Goal: Contribute content: Contribute content

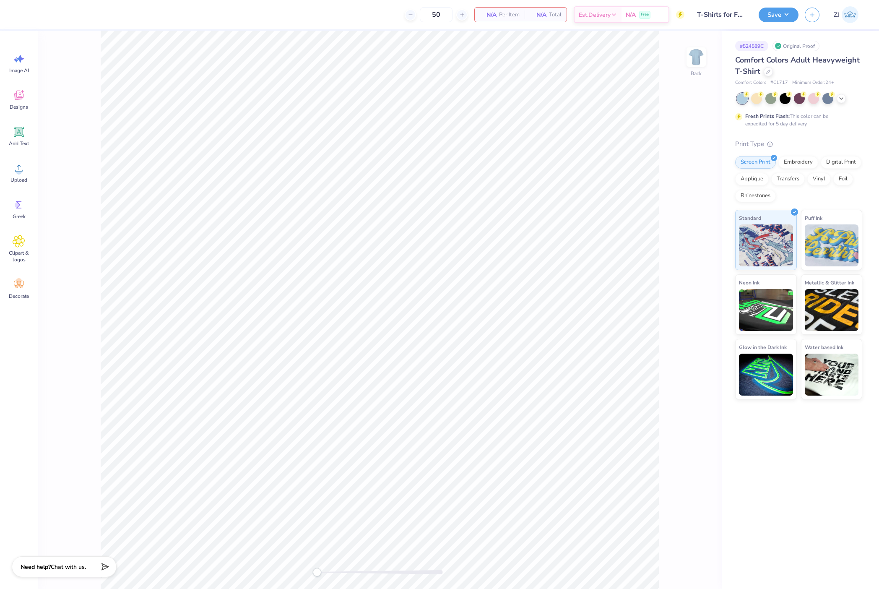
click at [21, 175] on div "Upload" at bounding box center [19, 172] width 30 height 31
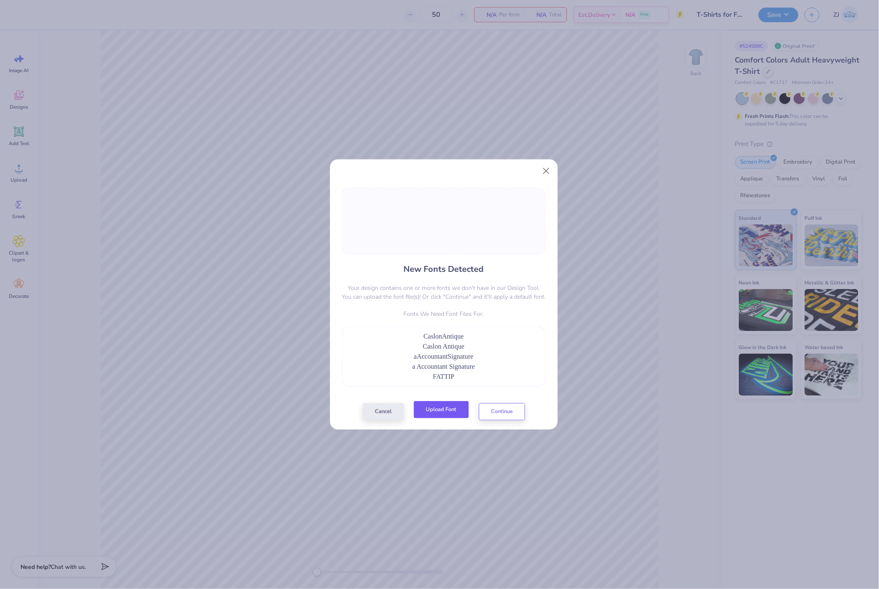
click at [445, 416] on button "Upload Font" at bounding box center [441, 409] width 55 height 17
click at [443, 408] on button "Upload Font" at bounding box center [441, 409] width 55 height 17
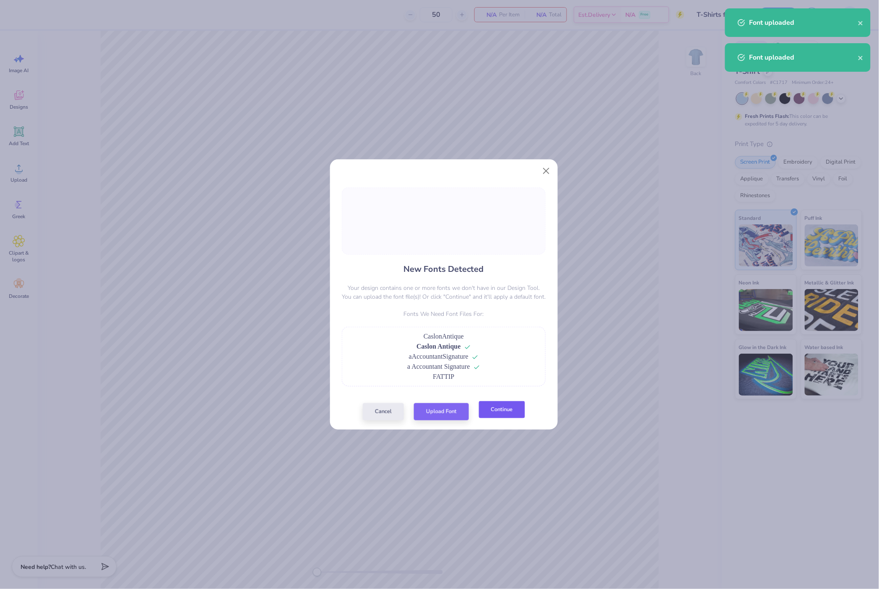
click at [487, 408] on button "Continue" at bounding box center [502, 409] width 46 height 17
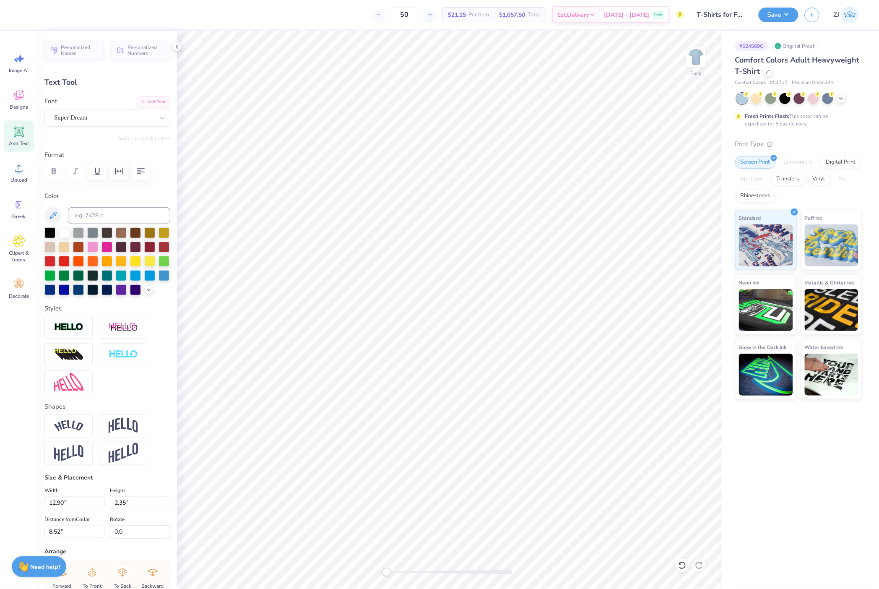
type input "3.81"
type input "0.47"
type input "16.42"
click at [146, 101] on button "Add Font" at bounding box center [153, 101] width 34 height 11
type input "12.90"
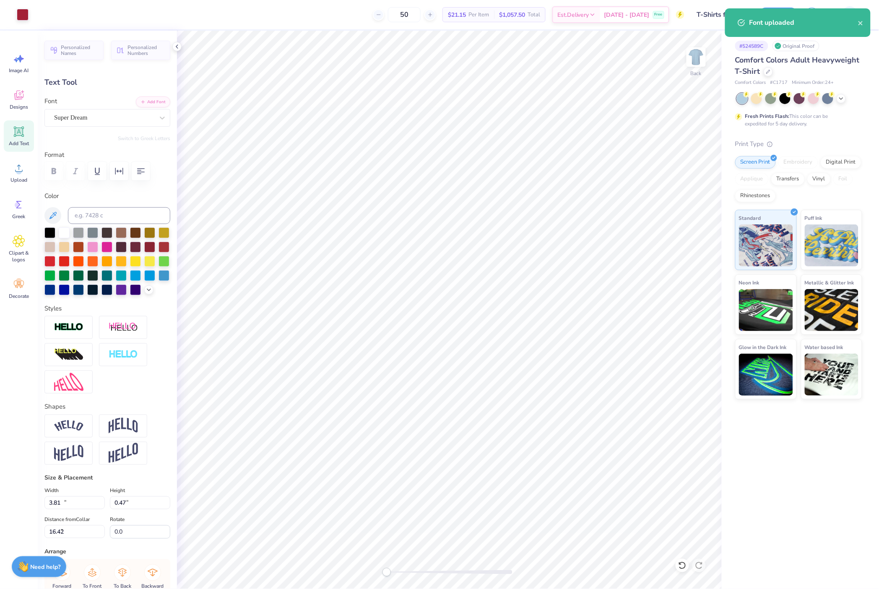
type input "2.35"
type input "8.52"
click at [58, 106] on div "Font Super Dream" at bounding box center [107, 111] width 126 height 30
click at [65, 112] on div "Super Dream" at bounding box center [104, 117] width 102 height 13
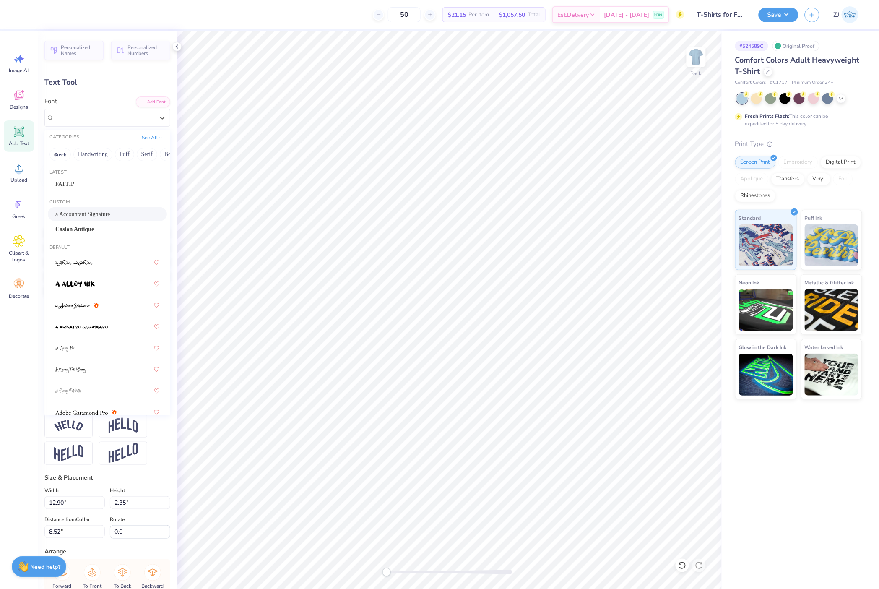
click at [83, 211] on span "a Accountant Signature" at bounding box center [82, 214] width 55 height 9
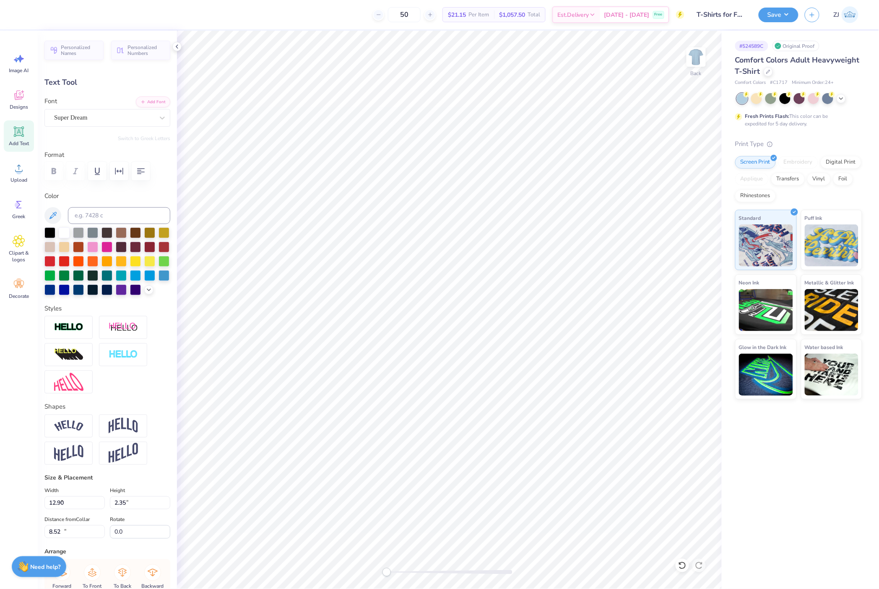
type input "4.06"
type input "1.42"
type input "10.47"
click at [79, 127] on div "Personalized Names Personalized Numbers Text Tool Add Font Font Super Dream Swi…" at bounding box center [107, 310] width 139 height 558
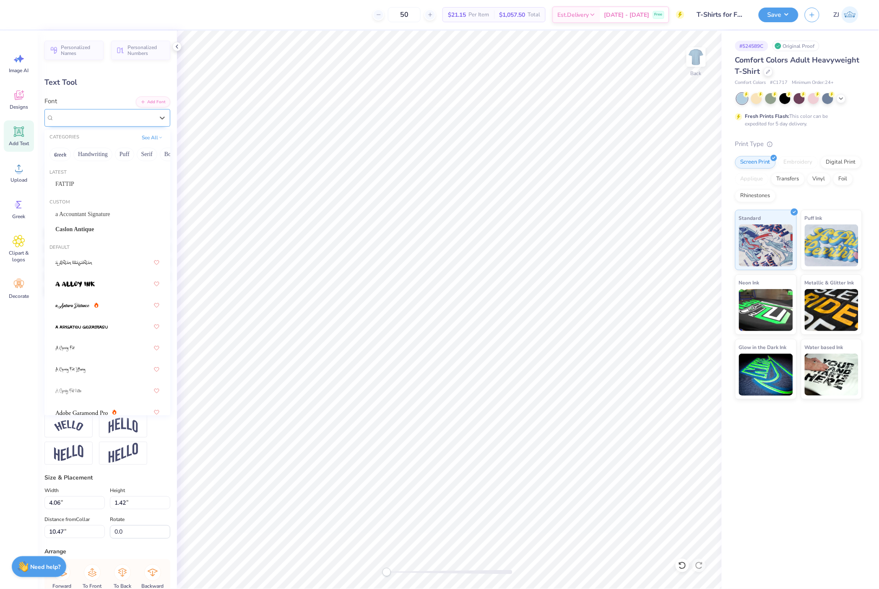
click at [78, 122] on div "Super Dream" at bounding box center [104, 117] width 102 height 13
click at [79, 212] on span "a Accountant Signature" at bounding box center [82, 214] width 55 height 9
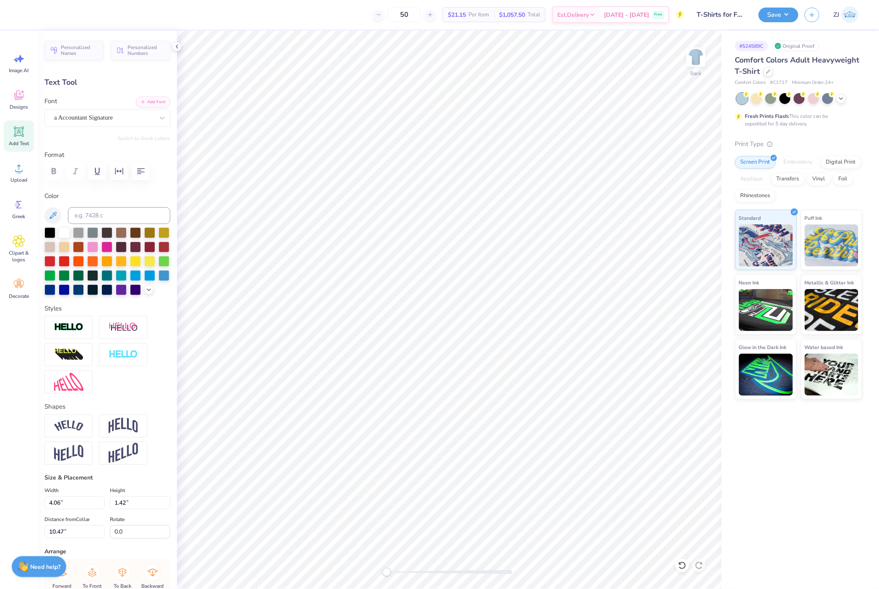
type input "7.03"
type input "2.63"
type input "12.32"
click at [53, 114] on div "Super Dream" at bounding box center [104, 117] width 102 height 13
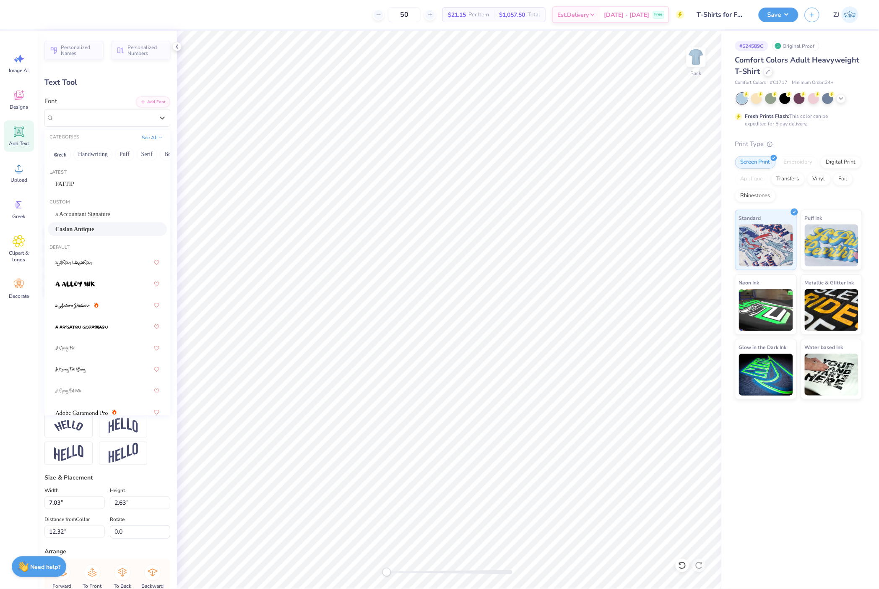
click at [79, 226] on span "Caslon Antique" at bounding box center [74, 229] width 39 height 9
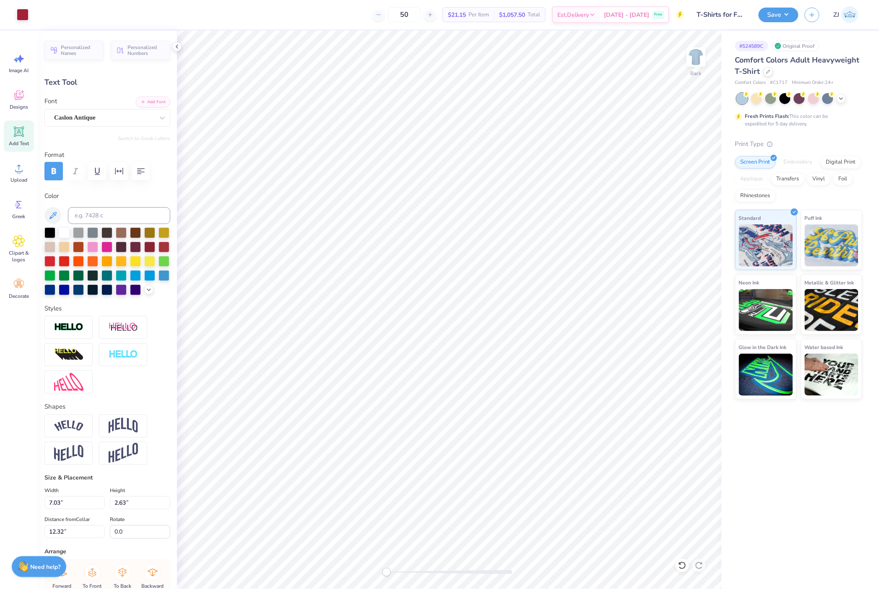
type input "6.87"
type input "12.58"
type input "5.51"
type input "0.49"
type input "16.44"
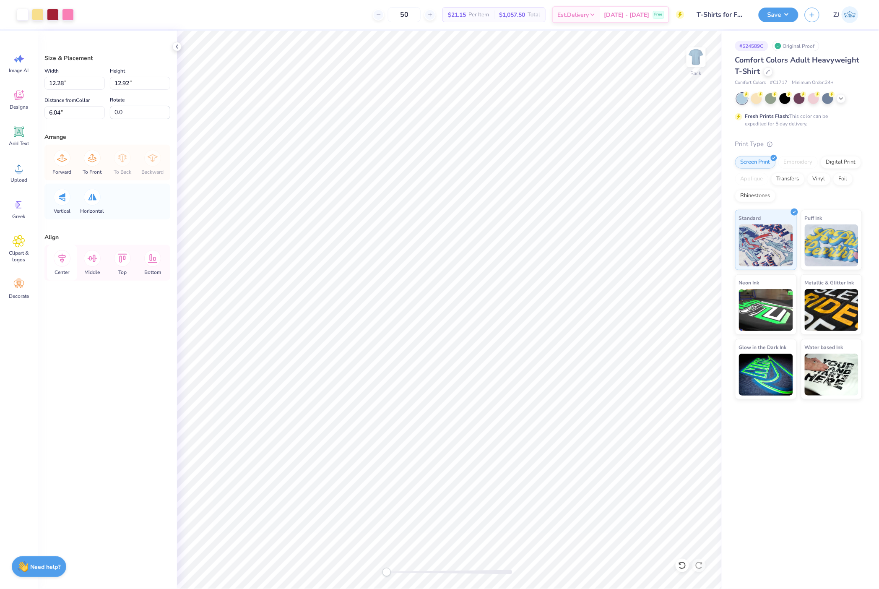
click at [60, 259] on icon at bounding box center [62, 259] width 8 height 10
click at [63, 257] on icon at bounding box center [62, 258] width 17 height 17
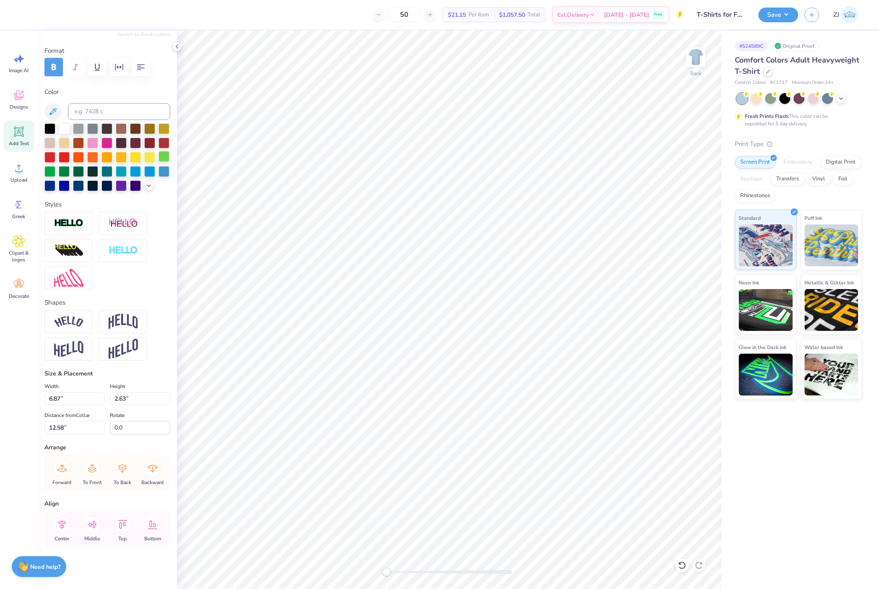
scroll to position [117, 0]
click at [66, 522] on icon at bounding box center [62, 524] width 17 height 17
click at [67, 524] on icon at bounding box center [62, 524] width 17 height 17
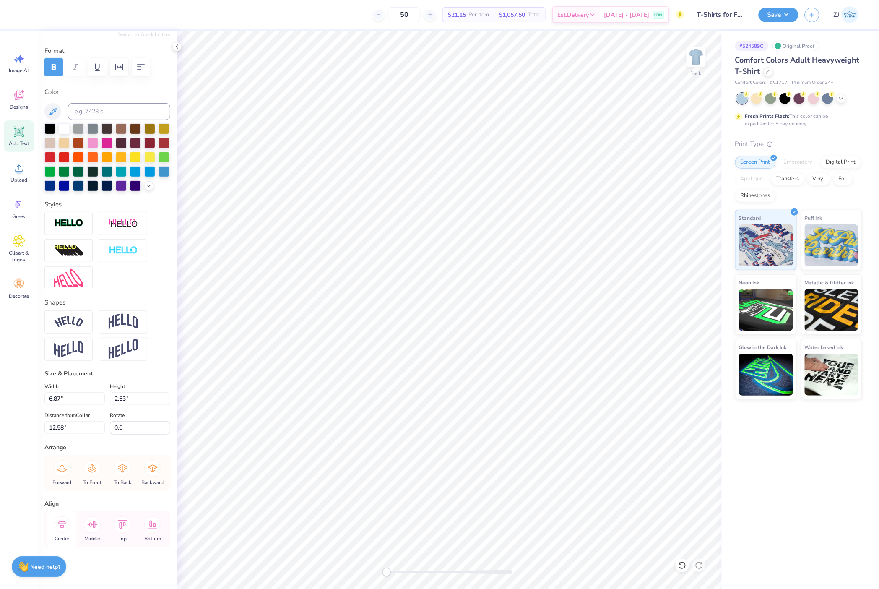
click at [67, 524] on icon at bounding box center [62, 524] width 17 height 17
type input "2.93"
type input "1.48"
type input "10.59"
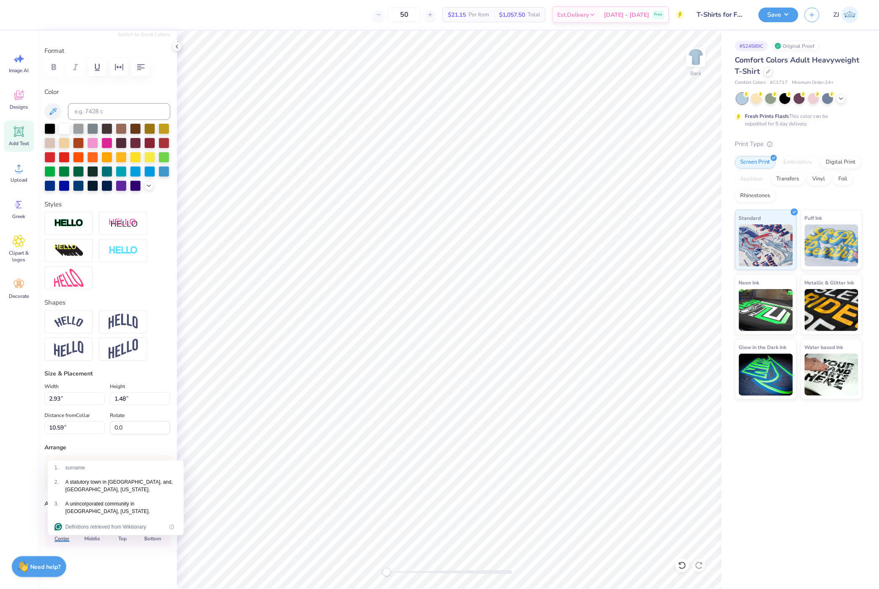
click at [16, 512] on div "Image AI Designs Add Text Upload Greek Clipart & logos Decorate" at bounding box center [19, 310] width 38 height 558
click at [63, 528] on icon at bounding box center [62, 525] width 8 height 10
click at [33, 536] on div "Image AI Designs Add Text Upload Greek Clipart & logos Decorate" at bounding box center [19, 310] width 38 height 558
click at [63, 526] on icon at bounding box center [62, 525] width 8 height 10
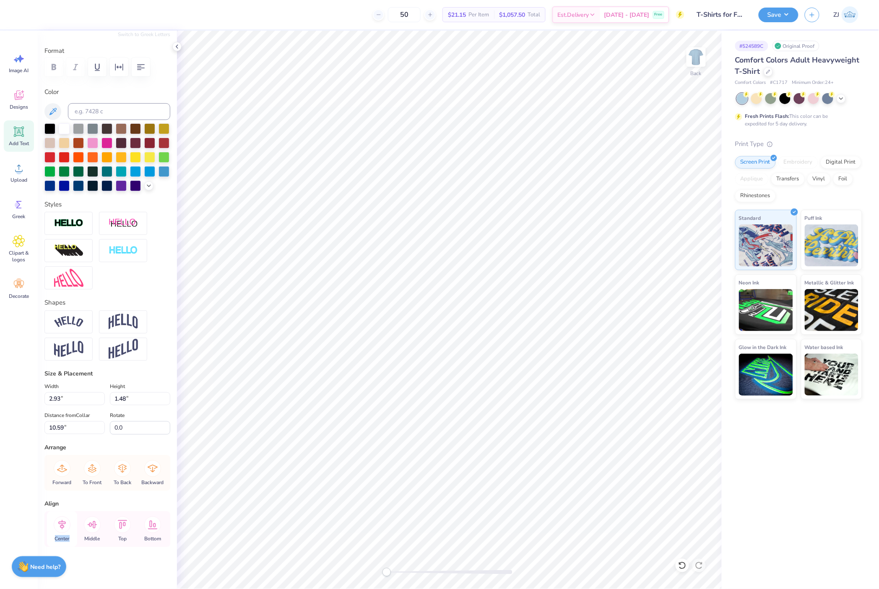
click at [63, 526] on icon at bounding box center [62, 525] width 8 height 10
type input "9.23"
type input "2.69"
type input "8.34"
click at [59, 526] on icon at bounding box center [62, 524] width 17 height 17
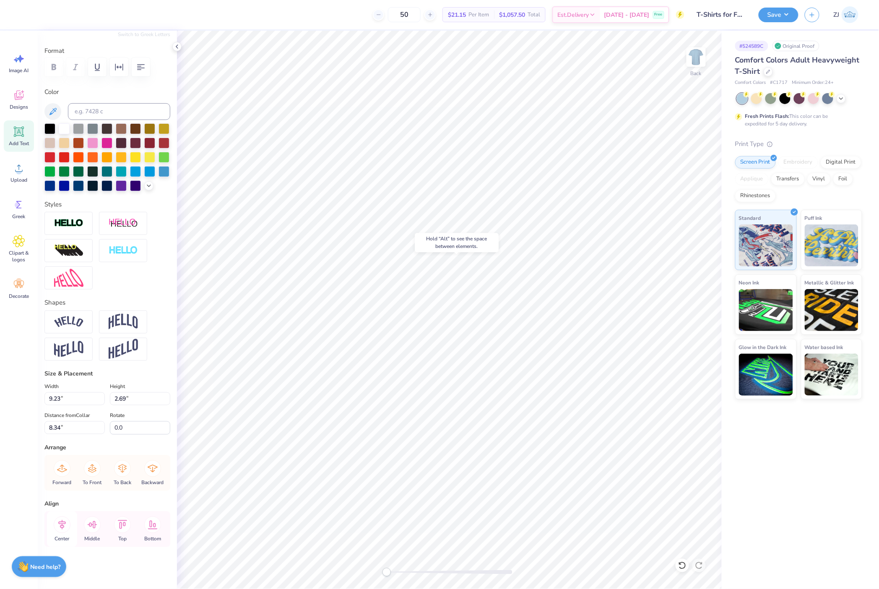
click at [59, 526] on icon at bounding box center [62, 524] width 17 height 17
click at [63, 522] on icon at bounding box center [62, 525] width 8 height 10
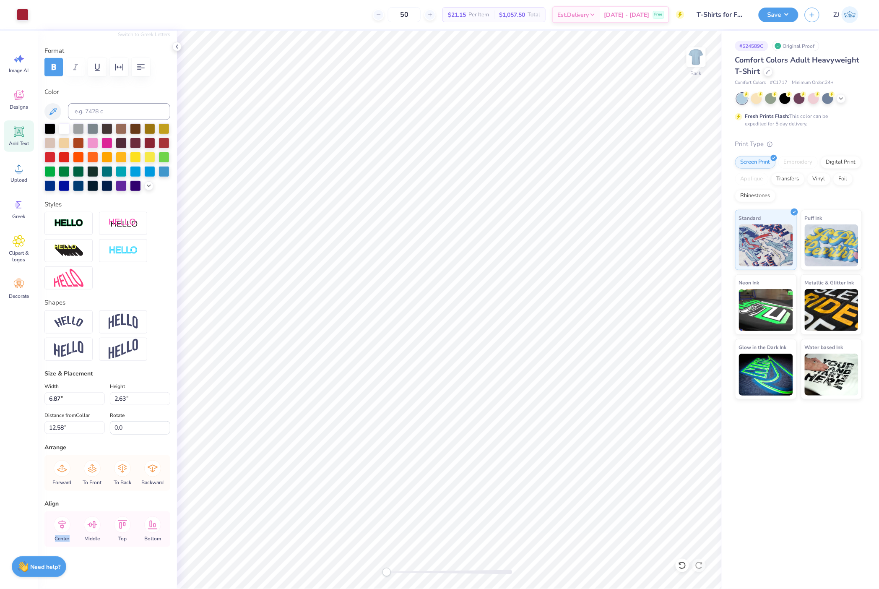
type input "6.87"
type input "2.63"
type input "12.58"
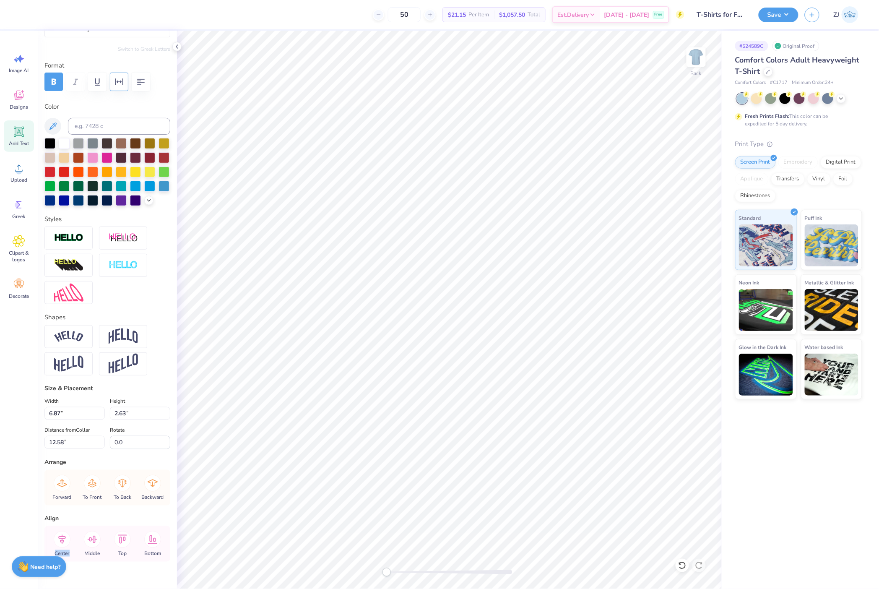
scroll to position [0, 0]
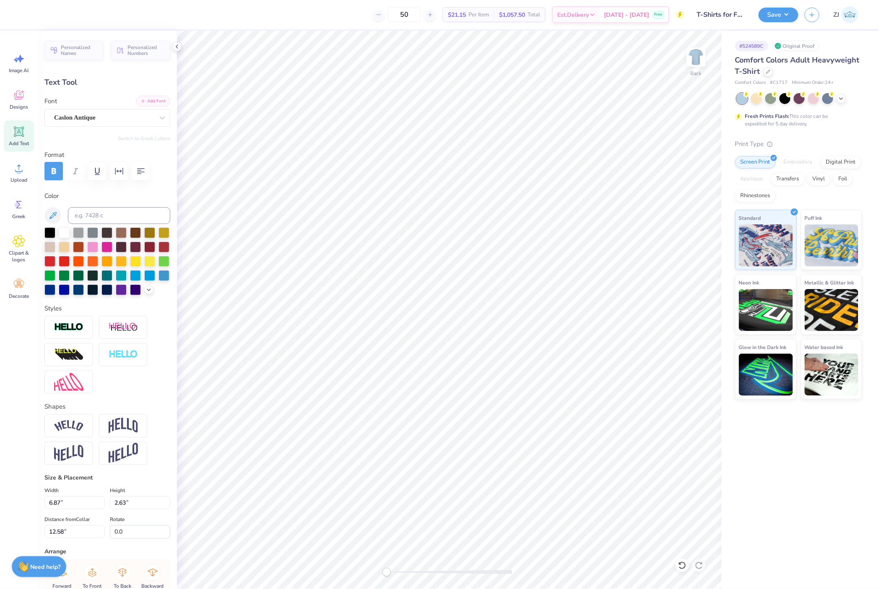
click at [144, 100] on button "Add Font" at bounding box center [153, 101] width 34 height 11
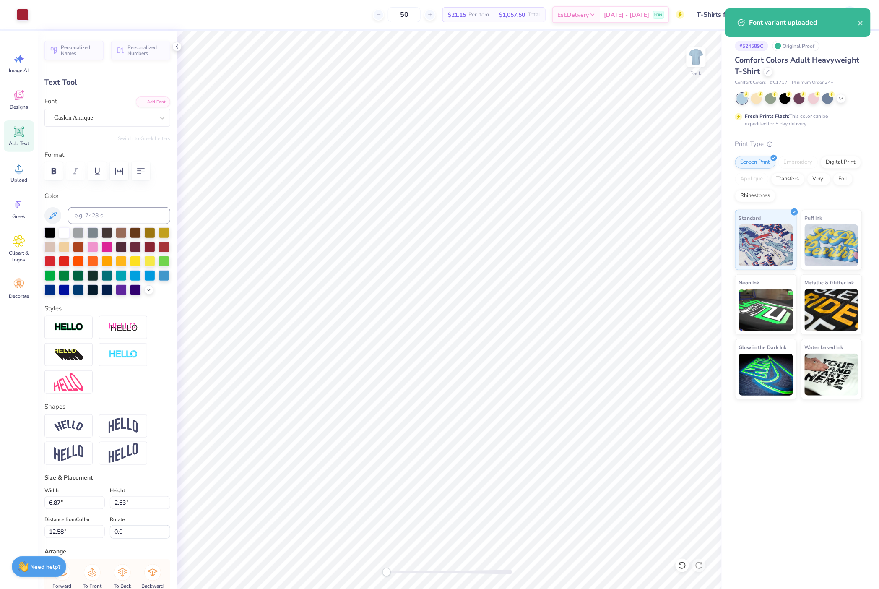
type input "7.85"
type input "2.70"
type input "12.31"
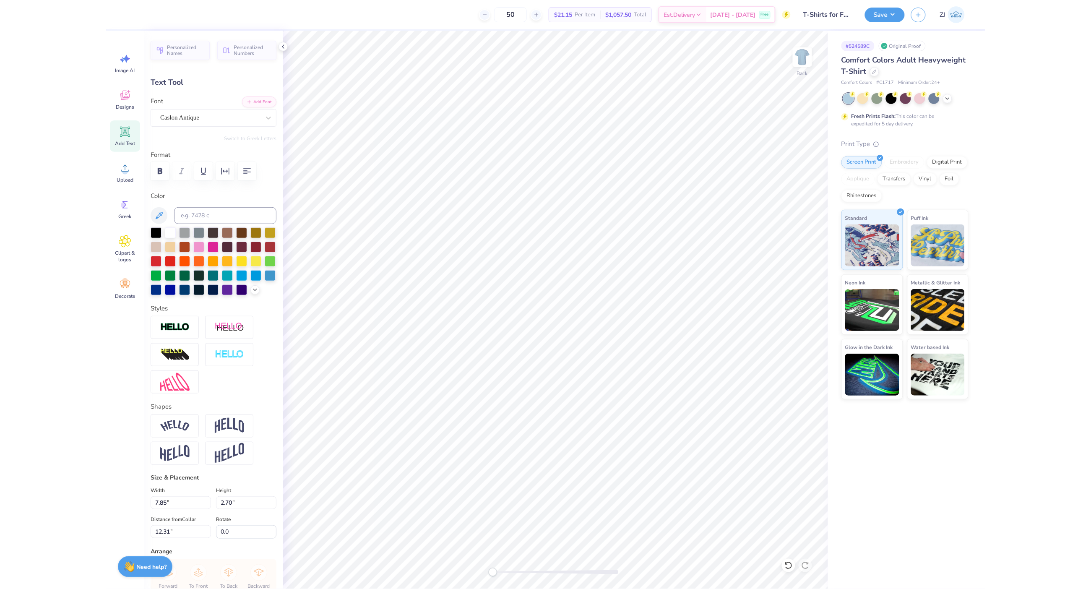
scroll to position [9, 1]
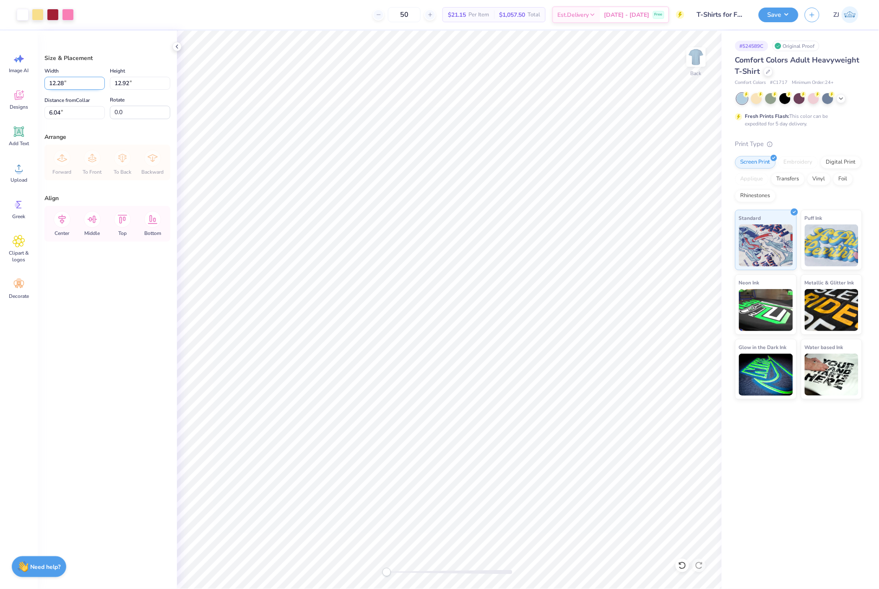
click at [70, 87] on input "12.28" at bounding box center [74, 83] width 60 height 13
click at [76, 110] on input "6.04" at bounding box center [74, 112] width 60 height 13
type input "10.00"
type input "10.52"
type input "3.00"
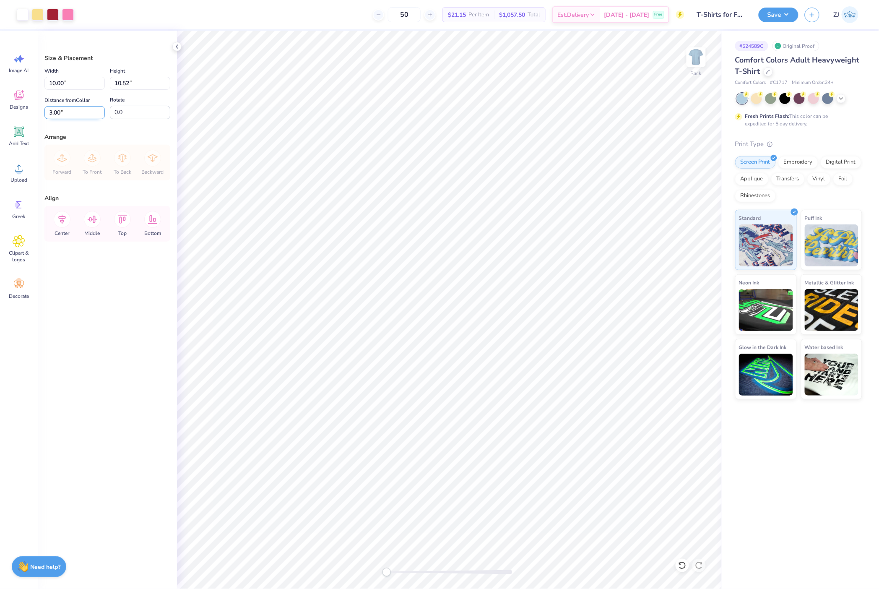
click at [71, 110] on input "3.00" at bounding box center [74, 112] width 60 height 13
click at [72, 82] on input "10.00" at bounding box center [74, 83] width 60 height 13
type input "11.00"
type input "11.57"
click at [66, 113] on input "2.47" at bounding box center [74, 112] width 60 height 13
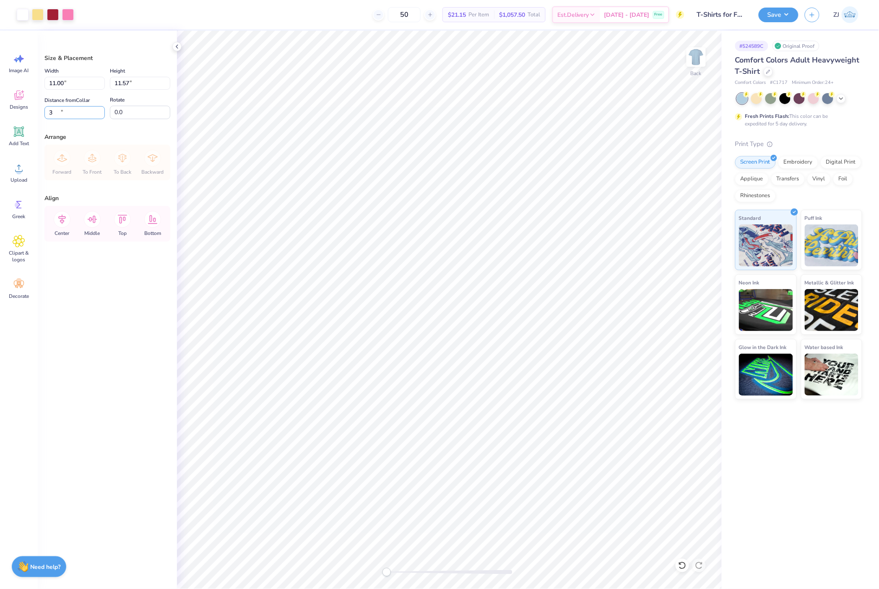
type input "3.00"
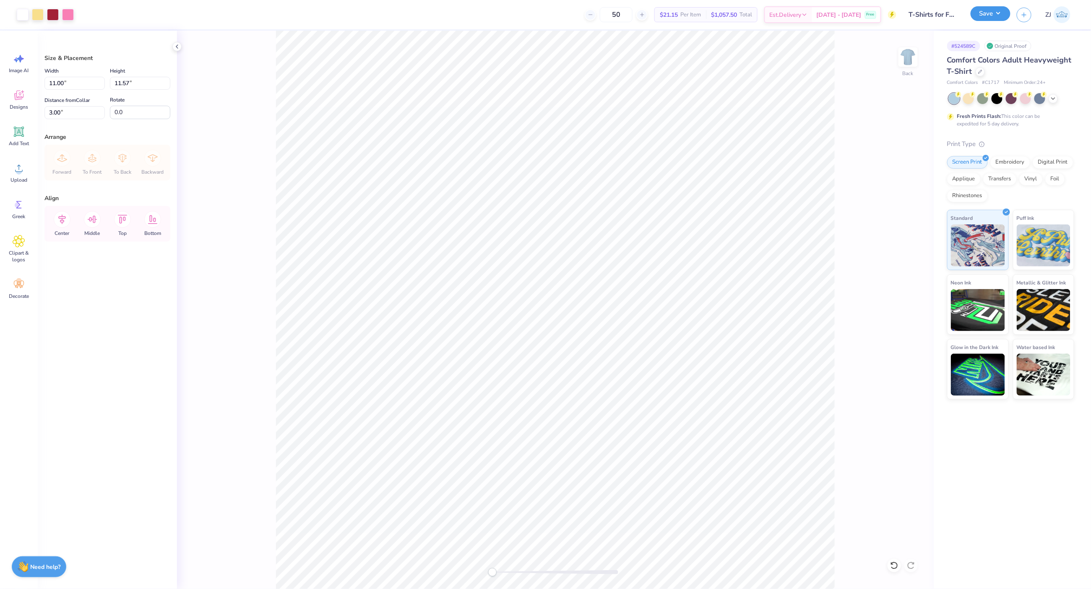
click at [879, 11] on button "Save" at bounding box center [991, 13] width 40 height 15
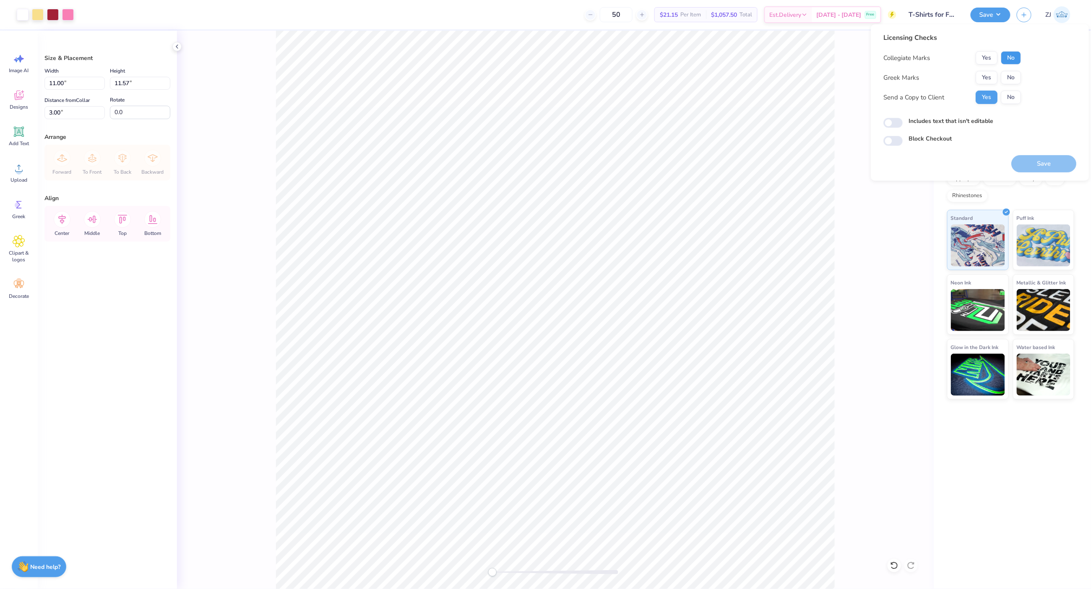
click at [879, 54] on button "No" at bounding box center [1011, 57] width 20 height 13
click at [879, 76] on button "No" at bounding box center [1011, 77] width 20 height 13
click at [879, 162] on button "Save" at bounding box center [1043, 163] width 65 height 17
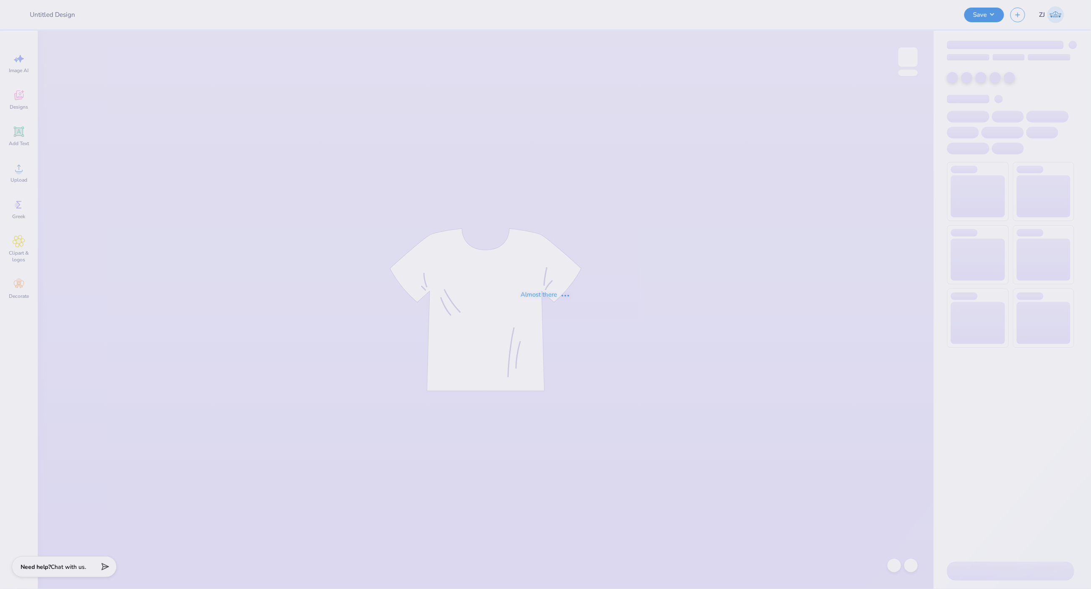
type input "SFSU Fame Mock up"
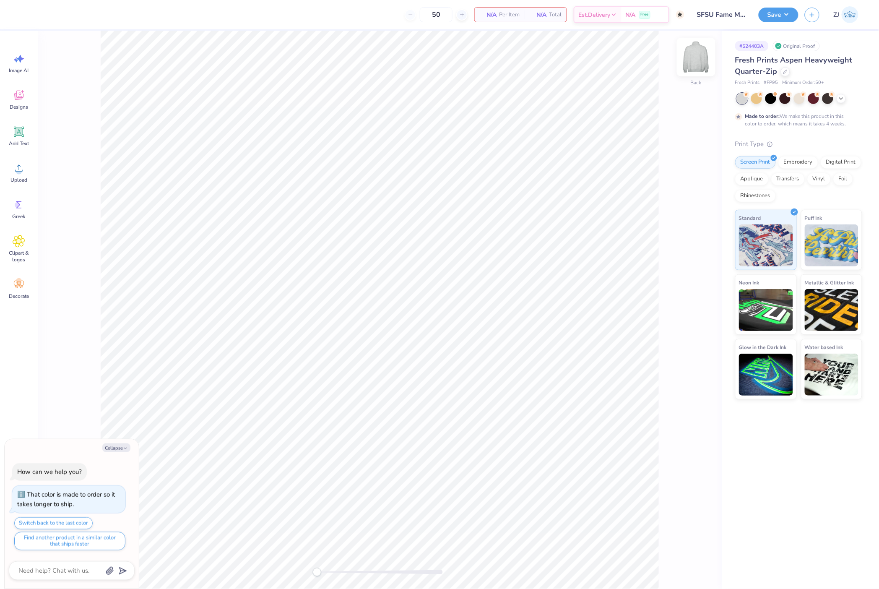
click at [685, 58] on img at bounding box center [697, 57] width 34 height 34
click at [683, 61] on div "Front" at bounding box center [380, 310] width 684 height 558
click at [689, 61] on img at bounding box center [697, 57] width 34 height 34
click at [18, 132] on icon at bounding box center [19, 132] width 8 height 8
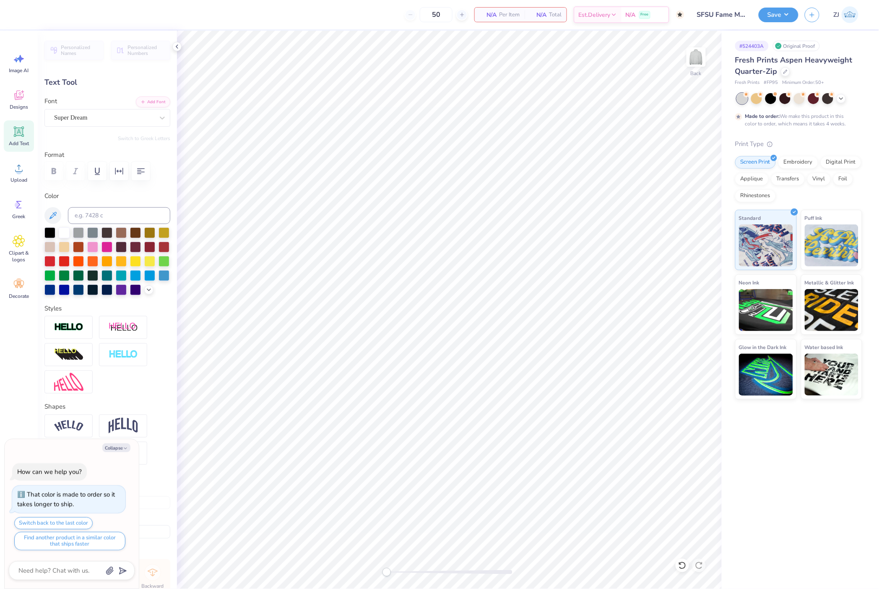
type textarea "x"
